Goal: Information Seeking & Learning: Compare options

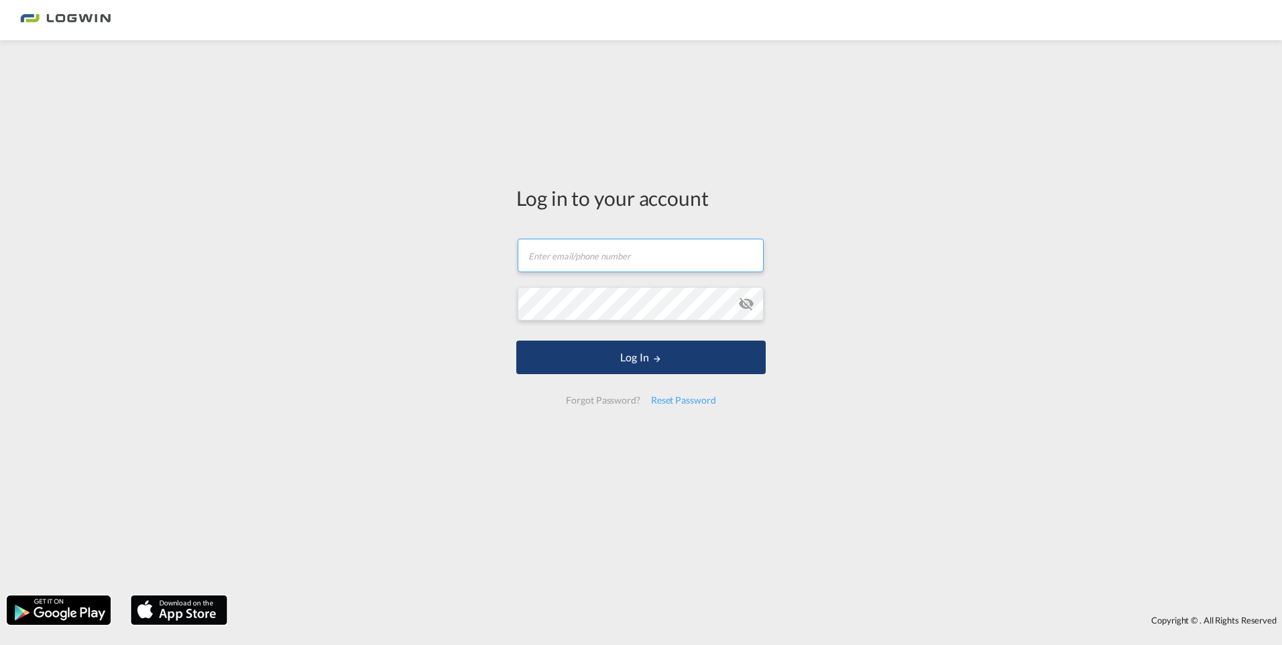
type input "[PERSON_NAME][EMAIL_ADDRESS][DOMAIN_NAME]"
click at [673, 364] on button "Log In" at bounding box center [640, 358] width 249 height 34
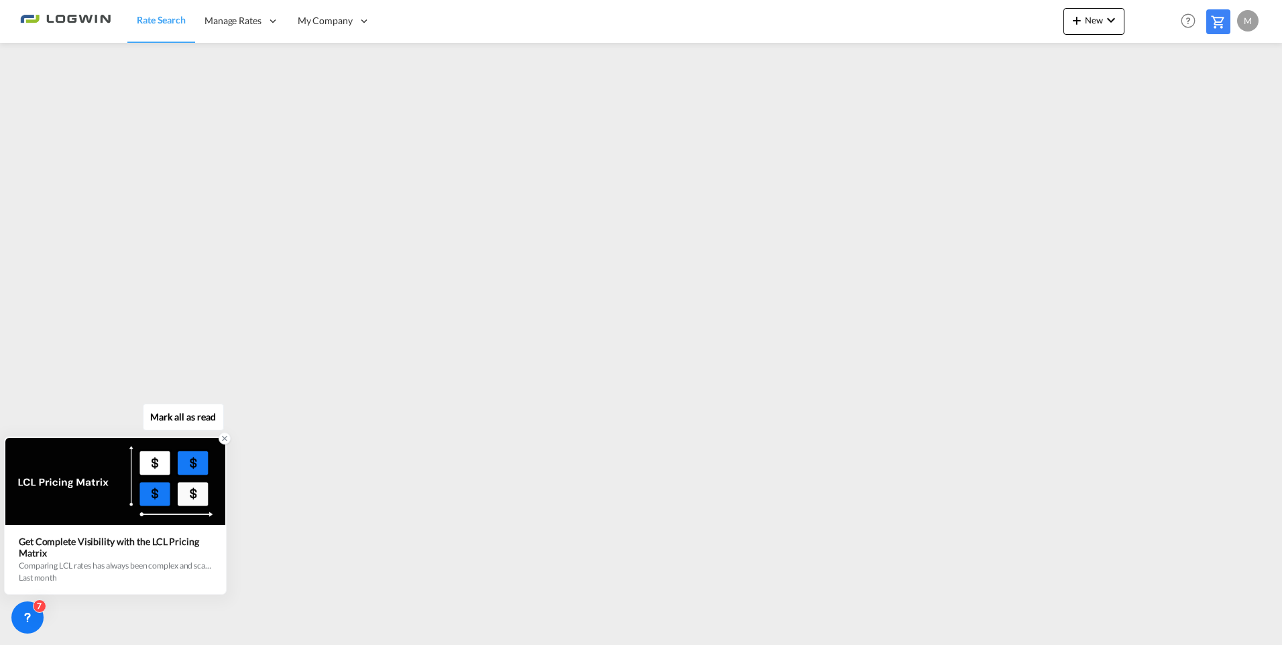
click at [224, 441] on icon at bounding box center [224, 438] width 9 height 9
